Goal: Check status: Check status

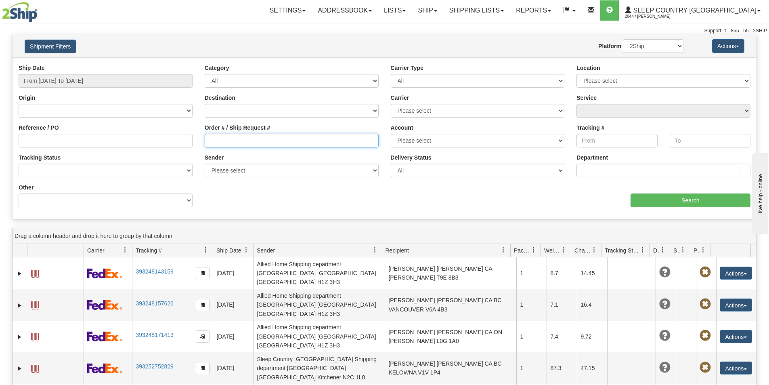
click at [241, 135] on input "Order # / Ship Request #" at bounding box center [292, 141] width 174 height 14
click at [207, 138] on input "Order # / Ship Request #" at bounding box center [292, 141] width 174 height 14
paste input "1057701"
click at [212, 142] on input "1057701" at bounding box center [292, 141] width 174 height 14
click at [210, 140] on input "1057701" at bounding box center [292, 141] width 174 height 14
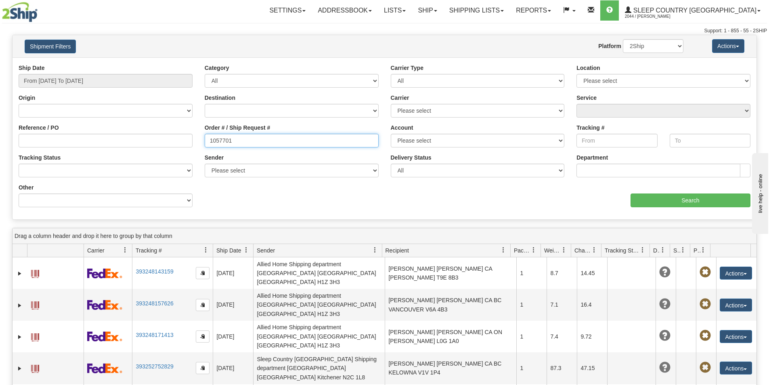
type input "1057701"
click at [97, 76] on input "From [DATE] To [DATE]" at bounding box center [106, 81] width 174 height 14
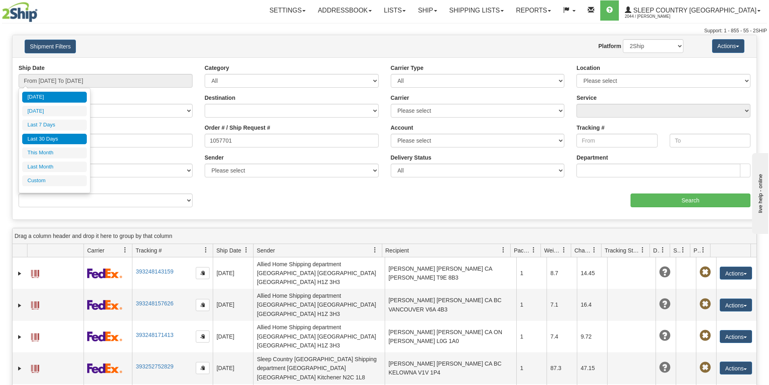
click at [58, 135] on li "Last 30 Days" at bounding box center [54, 139] width 65 height 11
type input "From [DATE] To [DATE]"
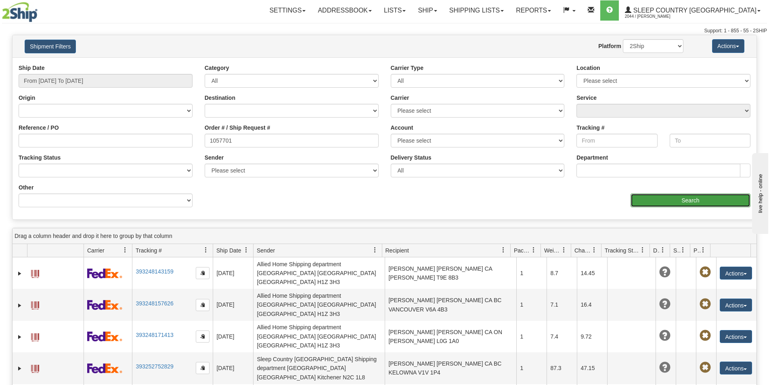
click at [687, 199] on input "Search" at bounding box center [691, 200] width 120 height 14
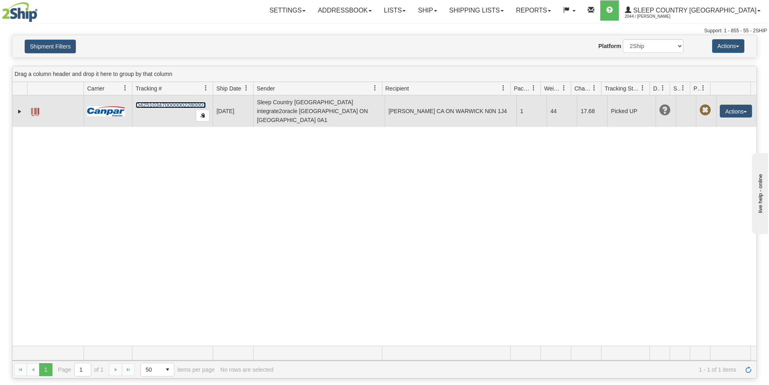
click at [176, 102] on link "D425103470000002280001" at bounding box center [171, 105] width 70 height 6
